Goal: Task Accomplishment & Management: Complete application form

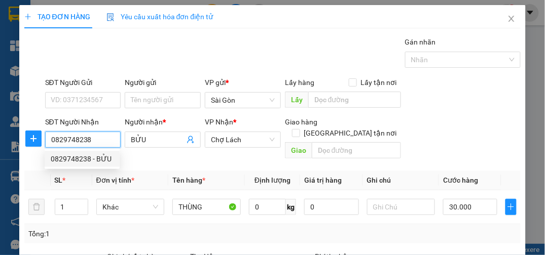
drag, startPoint x: 96, startPoint y: 139, endPoint x: 2, endPoint y: 144, distance: 94.4
click at [3, 144] on div "TẠO ĐƠN HÀNG Yêu cầu xuất hóa đơn điện tử Transit Pickup Surcharge Ids Transit …" at bounding box center [272, 127] width 545 height 255
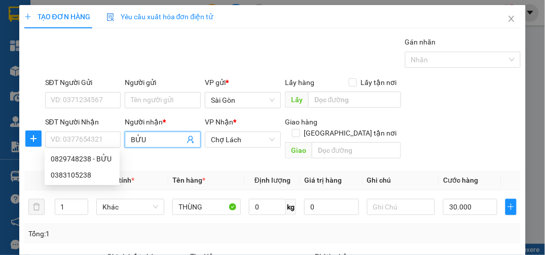
drag, startPoint x: 149, startPoint y: 132, endPoint x: 0, endPoint y: 122, distance: 149.3
click at [7, 124] on div "TẠO ĐƠN HÀNG Yêu cầu xuất hóa đơn điện tử Transit Pickup Surcharge Ids Transit …" at bounding box center [272, 127] width 545 height 255
type input "B"
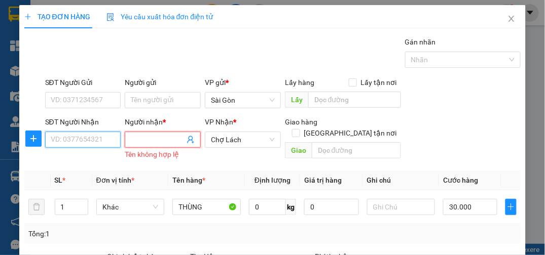
click at [96, 139] on input "SĐT Người Nhận" at bounding box center [83, 140] width 76 height 16
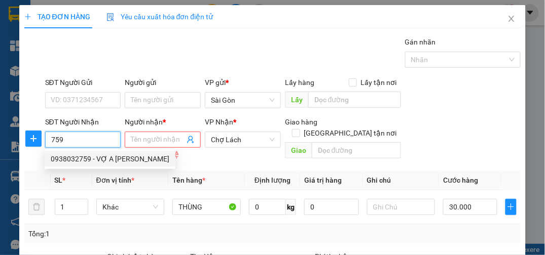
click at [98, 158] on div "0938032759 - VỢ A [PERSON_NAME]" at bounding box center [110, 158] width 119 height 11
type input "0938032759"
type input "VỢ A TÂN"
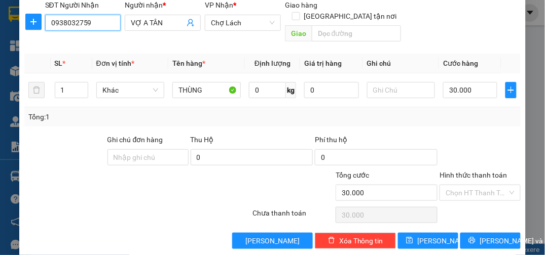
scroll to position [118, 0]
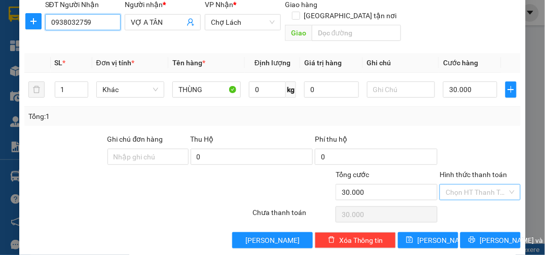
type input "0938032759"
click at [482, 185] on input "Hình thức thanh toán" at bounding box center [476, 192] width 62 height 15
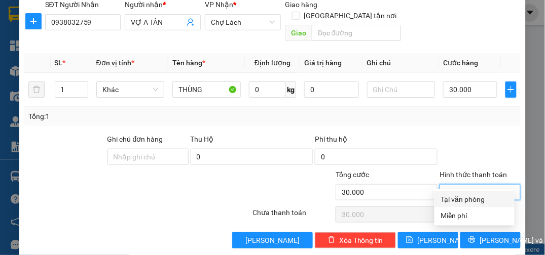
click at [468, 198] on div "Tại văn phòng" at bounding box center [474, 199] width 68 height 11
type input "0"
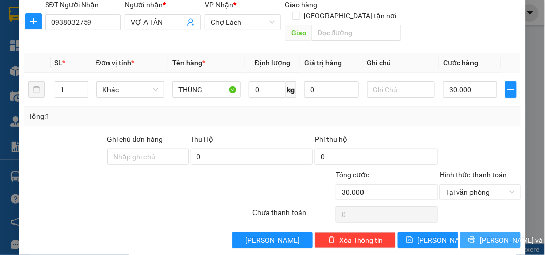
click at [479, 235] on span "[PERSON_NAME] và In" at bounding box center [514, 240] width 71 height 11
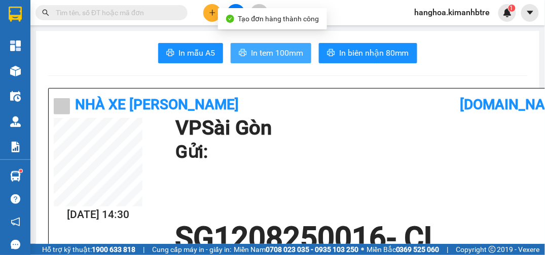
click at [251, 57] on span "In tem 100mm" at bounding box center [277, 53] width 52 height 13
